Goal: Task Accomplishment & Management: Use online tool/utility

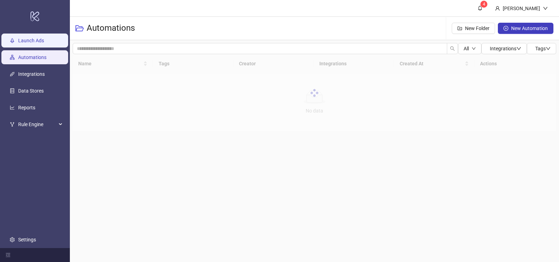
click at [35, 40] on link "Launch Ads" at bounding box center [31, 41] width 26 height 6
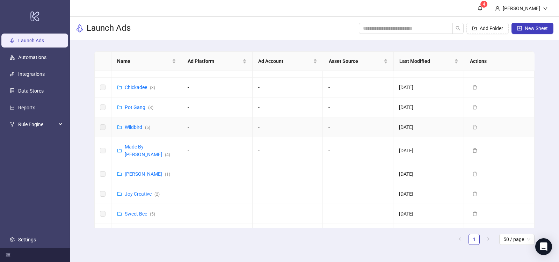
scroll to position [324, 0]
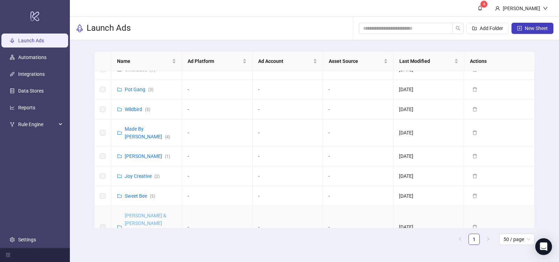
click at [147, 213] on link "[PERSON_NAME] & [PERSON_NAME] ([GEOGRAPHIC_DATA]) ( 8 )" at bounding box center [150, 227] width 51 height 29
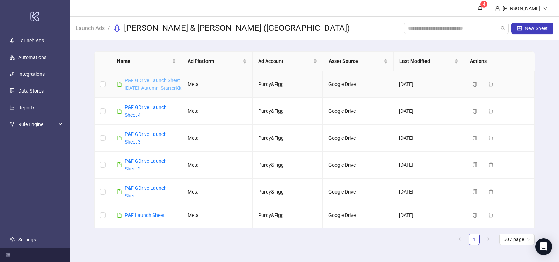
click at [162, 88] on link "P&F GDrive Launch Sheet [DATE]_Autumn_StarterKit_UGC_Statics_[DATE]" at bounding box center [176, 84] width 102 height 13
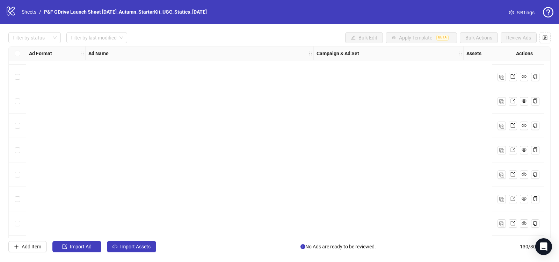
scroll to position [3002, 0]
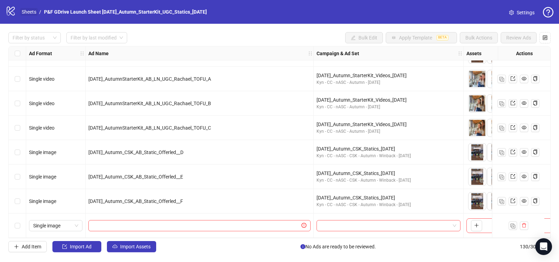
click at [29, 12] on link "Sheets" at bounding box center [28, 12] width 17 height 8
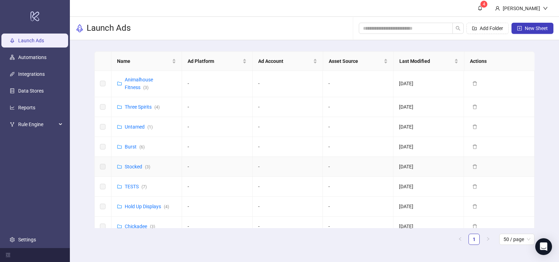
scroll to position [324, 0]
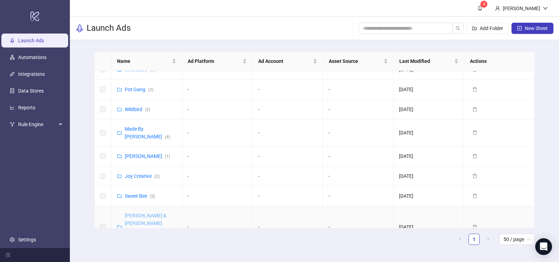
click at [146, 213] on link "[PERSON_NAME] & [PERSON_NAME] ([GEOGRAPHIC_DATA]) ( 8 )" at bounding box center [150, 227] width 51 height 29
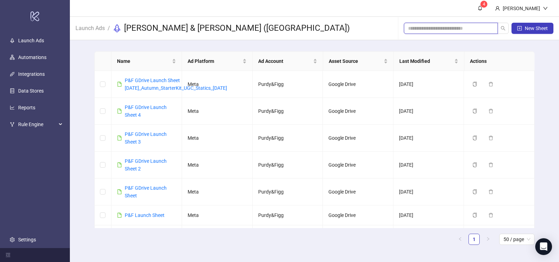
click at [431, 28] on input "search" at bounding box center [448, 28] width 80 height 8
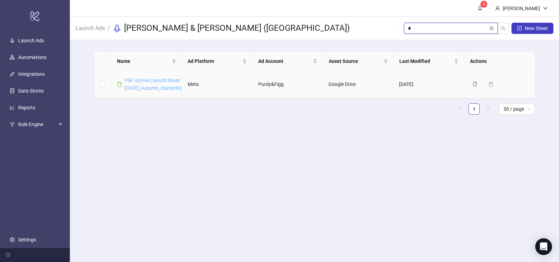
type input "*"
click at [158, 80] on link "P&F GDrive Launch Sheet [DATE]_Autumn_StarterKit_UGC_Statics_[DATE]" at bounding box center [176, 84] width 102 height 13
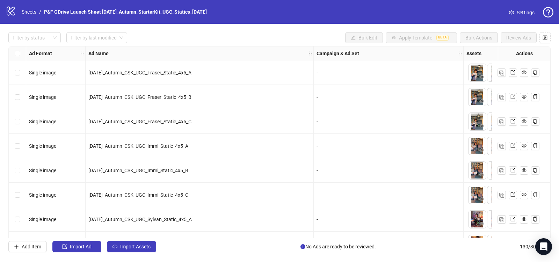
scroll to position [13, 0]
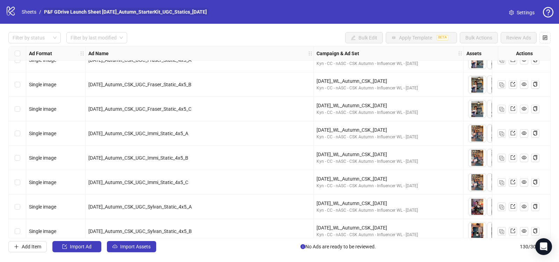
drag, startPoint x: 235, startPoint y: 12, endPoint x: 109, endPoint y: 9, distance: 126.1
click at [109, 9] on div "logo/logo-mobile Sheets / P&F GDrive Launch Sheet 5 - September25_Autumn_Starte…" at bounding box center [279, 12] width 547 height 13
click at [268, 36] on div "Filter by status Filter by last modified Bulk Edit Apply Template BETA Bulk Act…" at bounding box center [279, 37] width 542 height 11
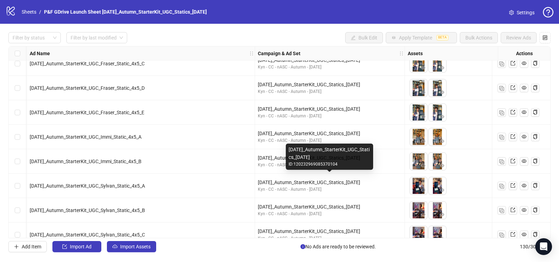
scroll to position [2408, 59]
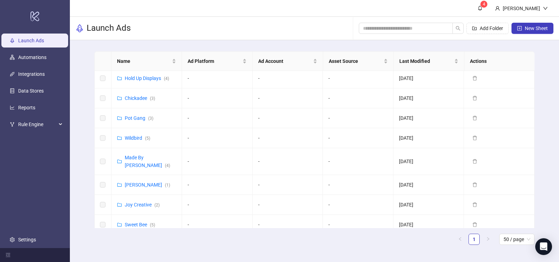
scroll to position [324, 0]
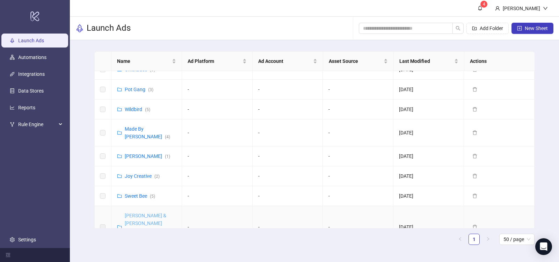
click at [148, 213] on link "[PERSON_NAME] & [PERSON_NAME] ([GEOGRAPHIC_DATA]) ( 8 )" at bounding box center [150, 227] width 51 height 29
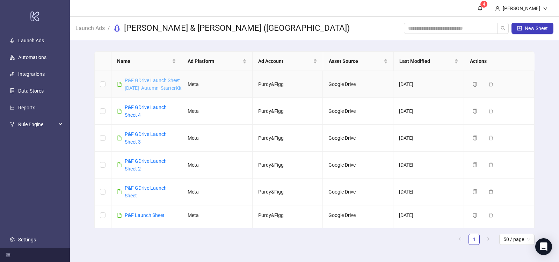
click at [159, 80] on link "P&F GDrive Launch Sheet [DATE]_Autumn_StarterKit_UGC_Statics_[DATE]" at bounding box center [176, 84] width 102 height 13
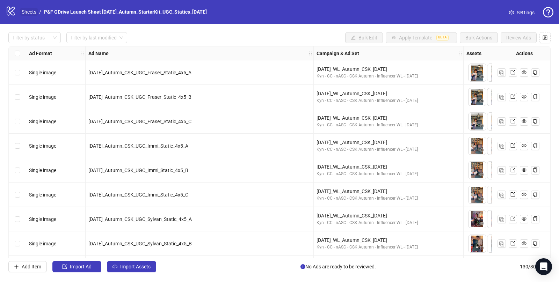
click at [27, 12] on link "Sheets" at bounding box center [28, 12] width 17 height 8
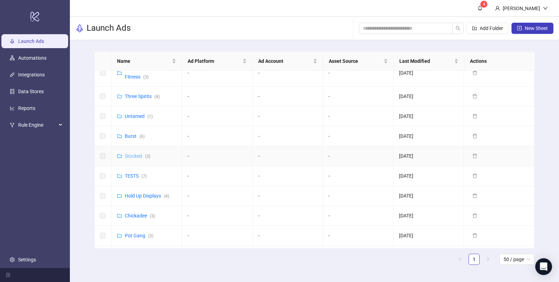
scroll to position [303, 0]
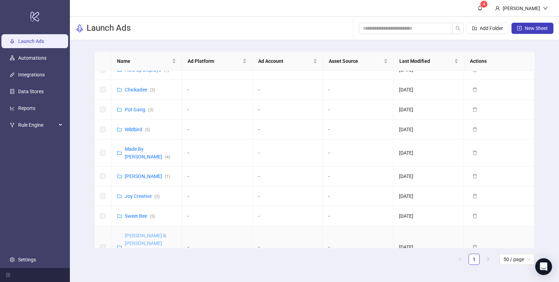
click at [149, 233] on link "[PERSON_NAME] & [PERSON_NAME] ([GEOGRAPHIC_DATA]) ( 8 )" at bounding box center [150, 247] width 51 height 29
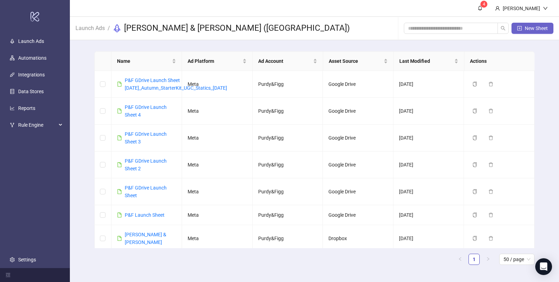
click at [528, 28] on span "New Sheet" at bounding box center [535, 28] width 23 height 6
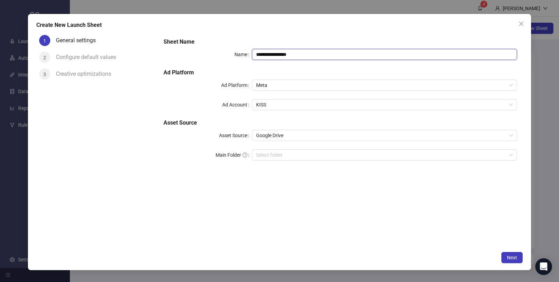
click at [278, 54] on input "**********" at bounding box center [384, 54] width 265 height 11
click at [520, 22] on icon "close" at bounding box center [521, 24] width 6 height 6
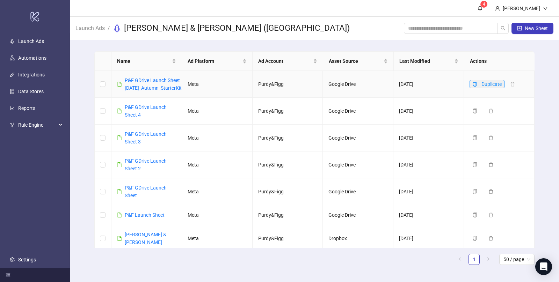
click at [473, 84] on icon "copy" at bounding box center [475, 84] width 4 height 5
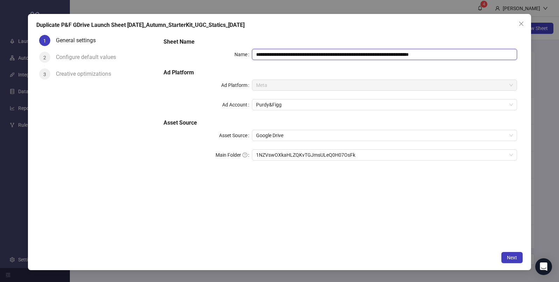
drag, startPoint x: 463, startPoint y: 57, endPoint x: 252, endPoint y: 54, distance: 211.6
click at [252, 54] on input "**********" at bounding box center [384, 54] width 265 height 11
click at [348, 153] on span "1NZVswOXkaHLZQKvTGJmsULeQ0H07OsFk" at bounding box center [384, 155] width 257 height 10
type input "**********"
